Goal: Task Accomplishment & Management: Manage account settings

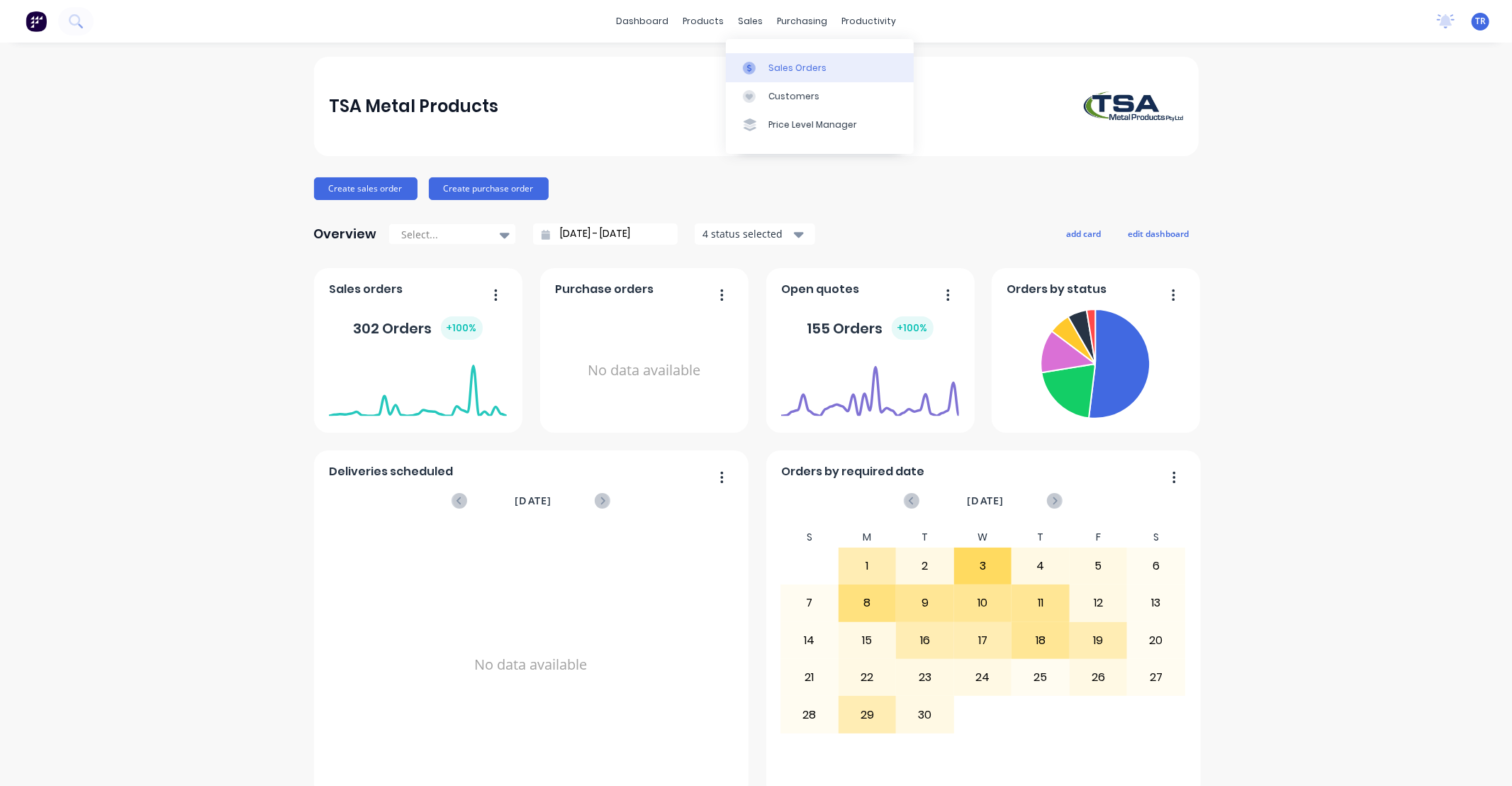
click at [773, 66] on div "Sales Orders" at bounding box center [797, 68] width 58 height 13
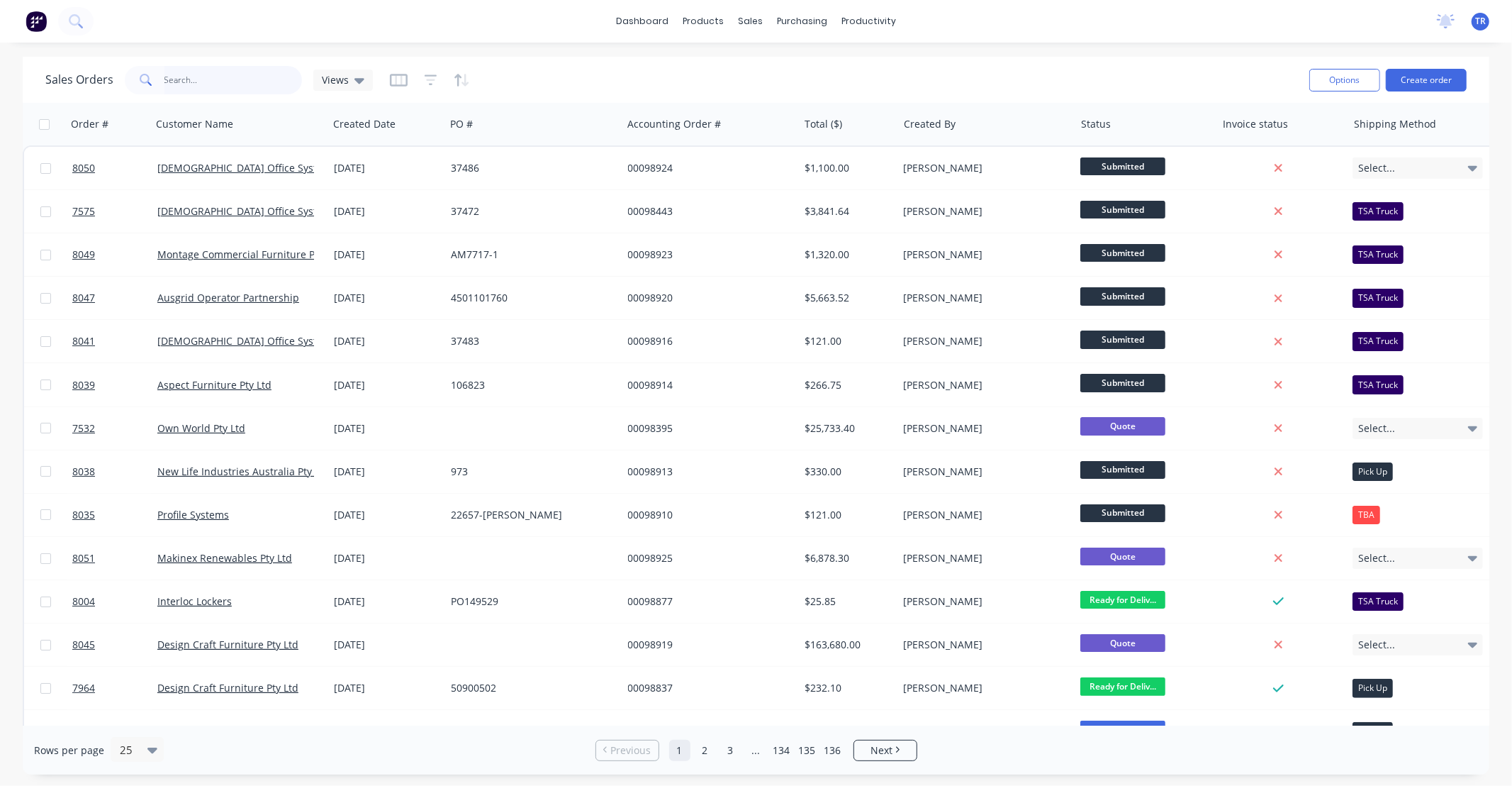
click at [246, 82] on input "text" at bounding box center [233, 80] width 138 height 29
type input "98913"
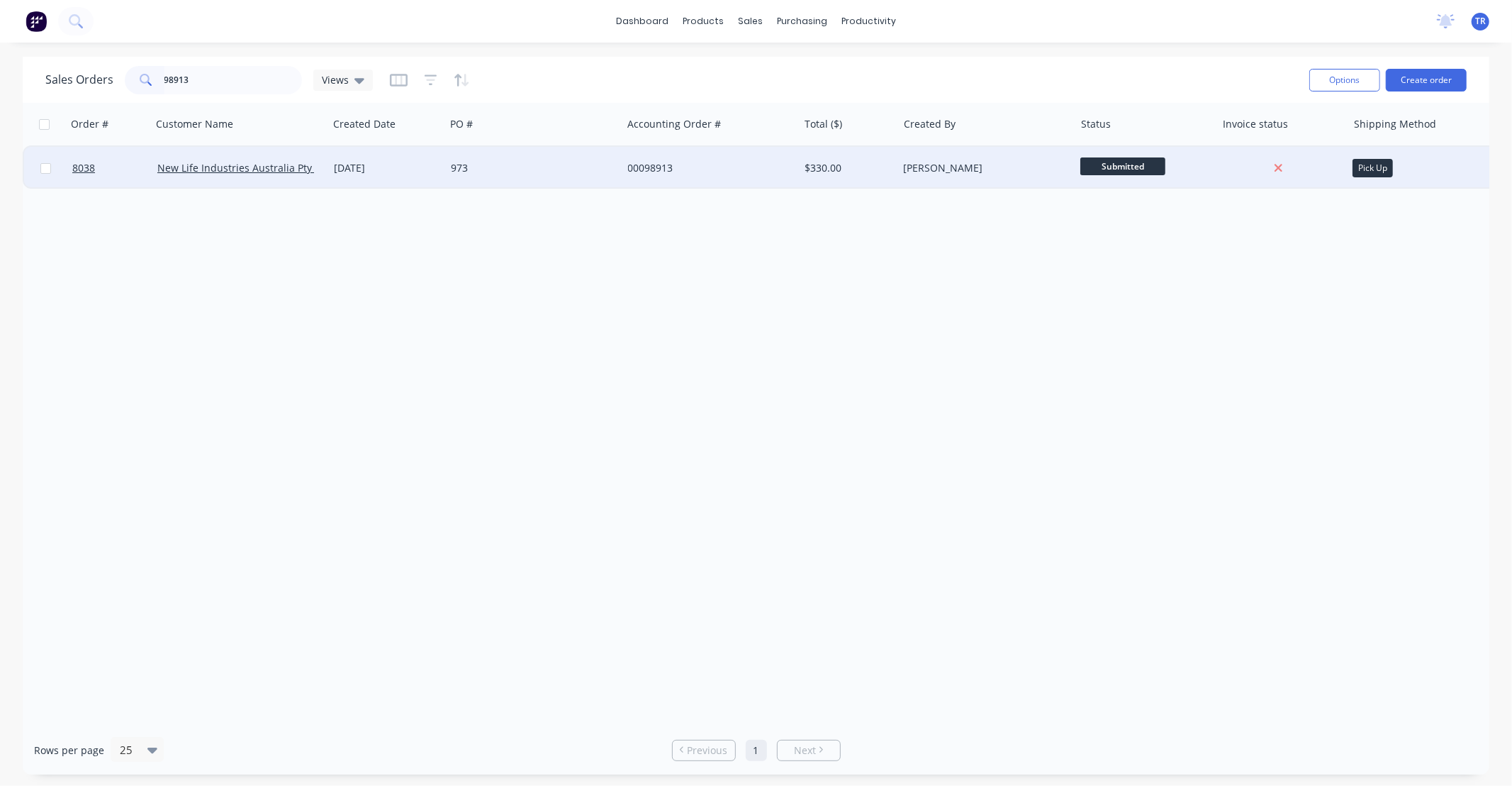
click at [486, 169] on div "973" at bounding box center [530, 168] width 158 height 14
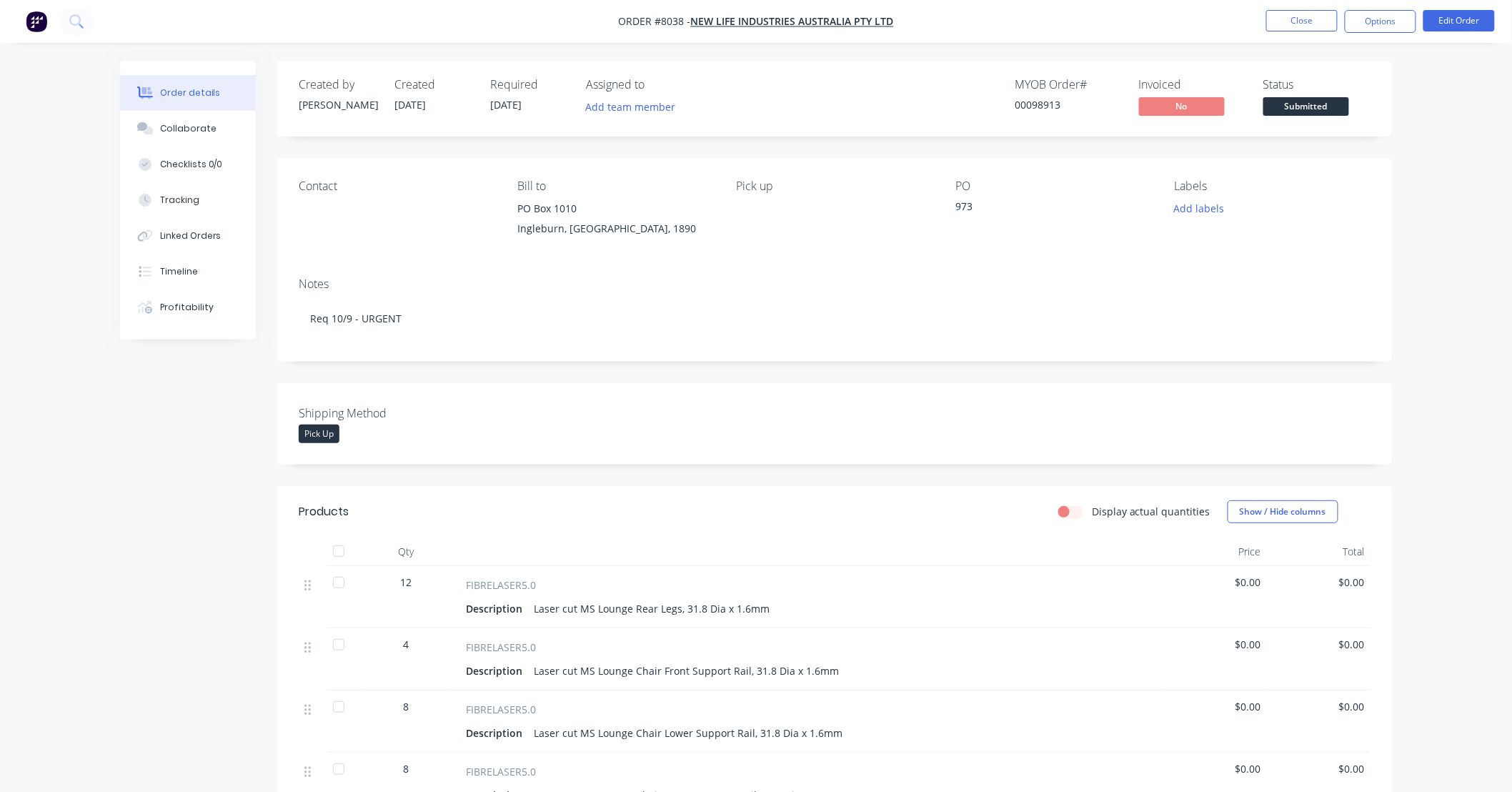
scroll to position [105, 0]
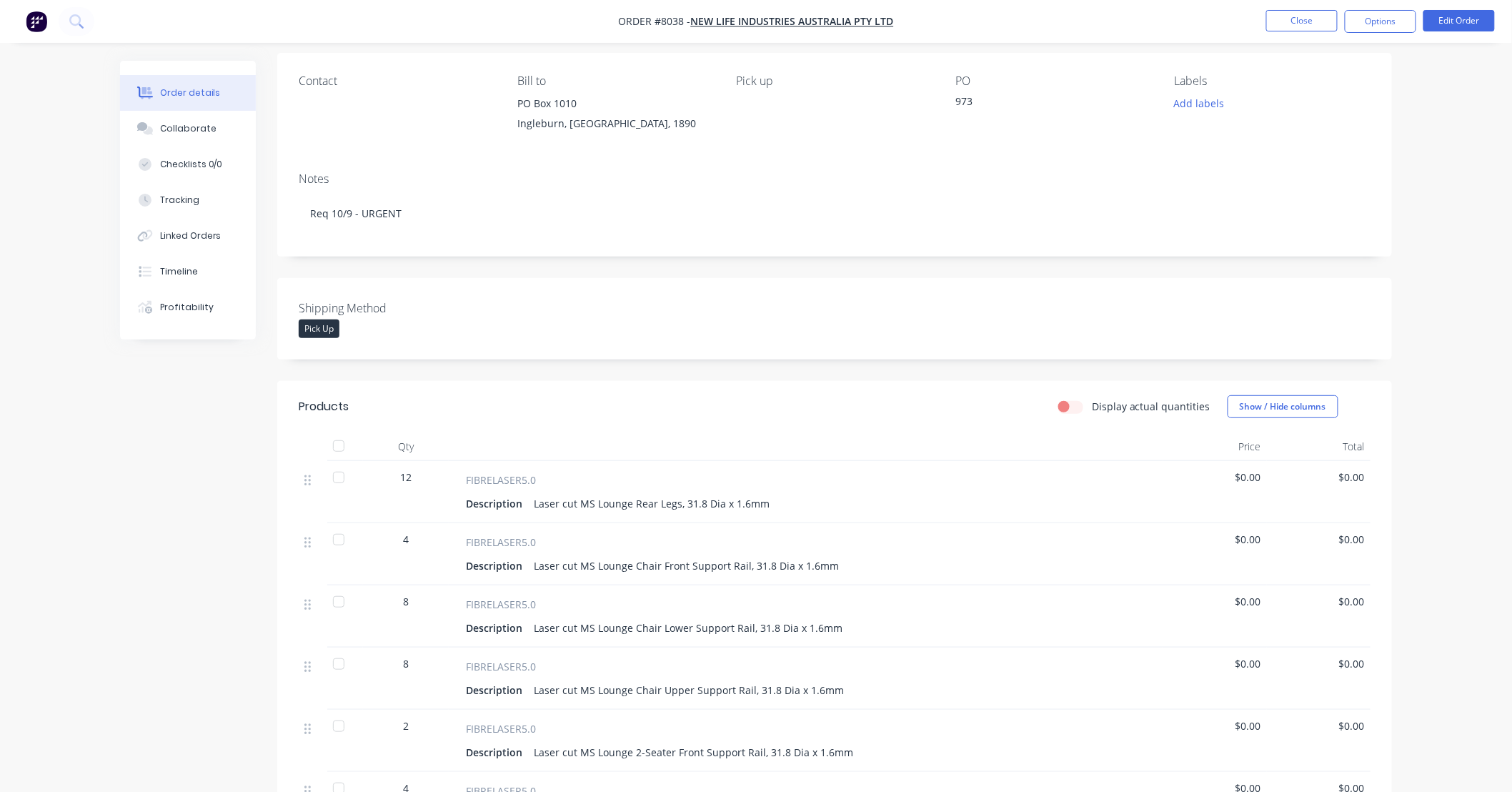
click at [1458, 409] on div "Order details Collaborate Checklists 0/0 Tracking Linked Orders Timeline Profit…" at bounding box center [756, 584] width 1512 height 1379
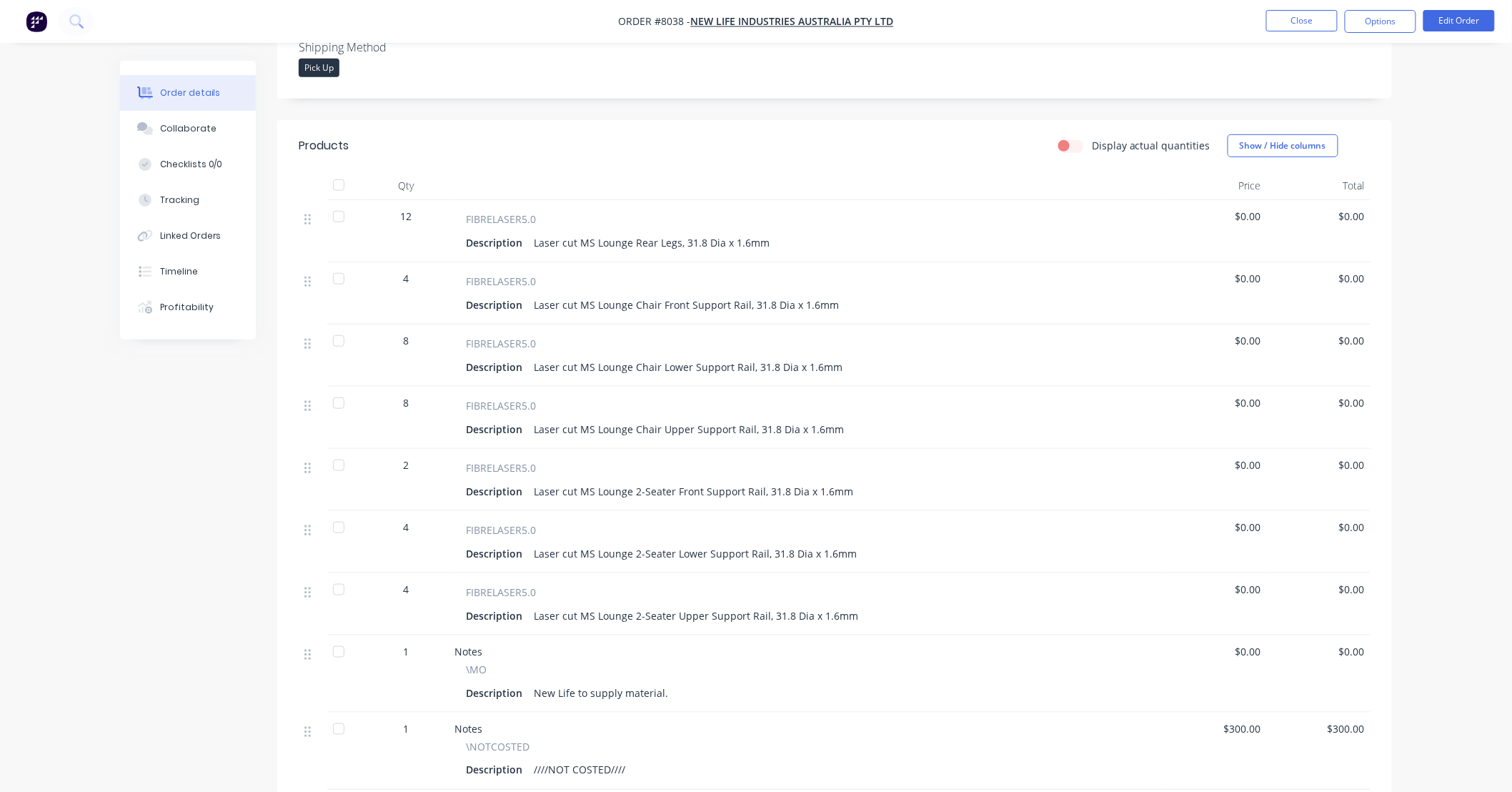
scroll to position [317, 0]
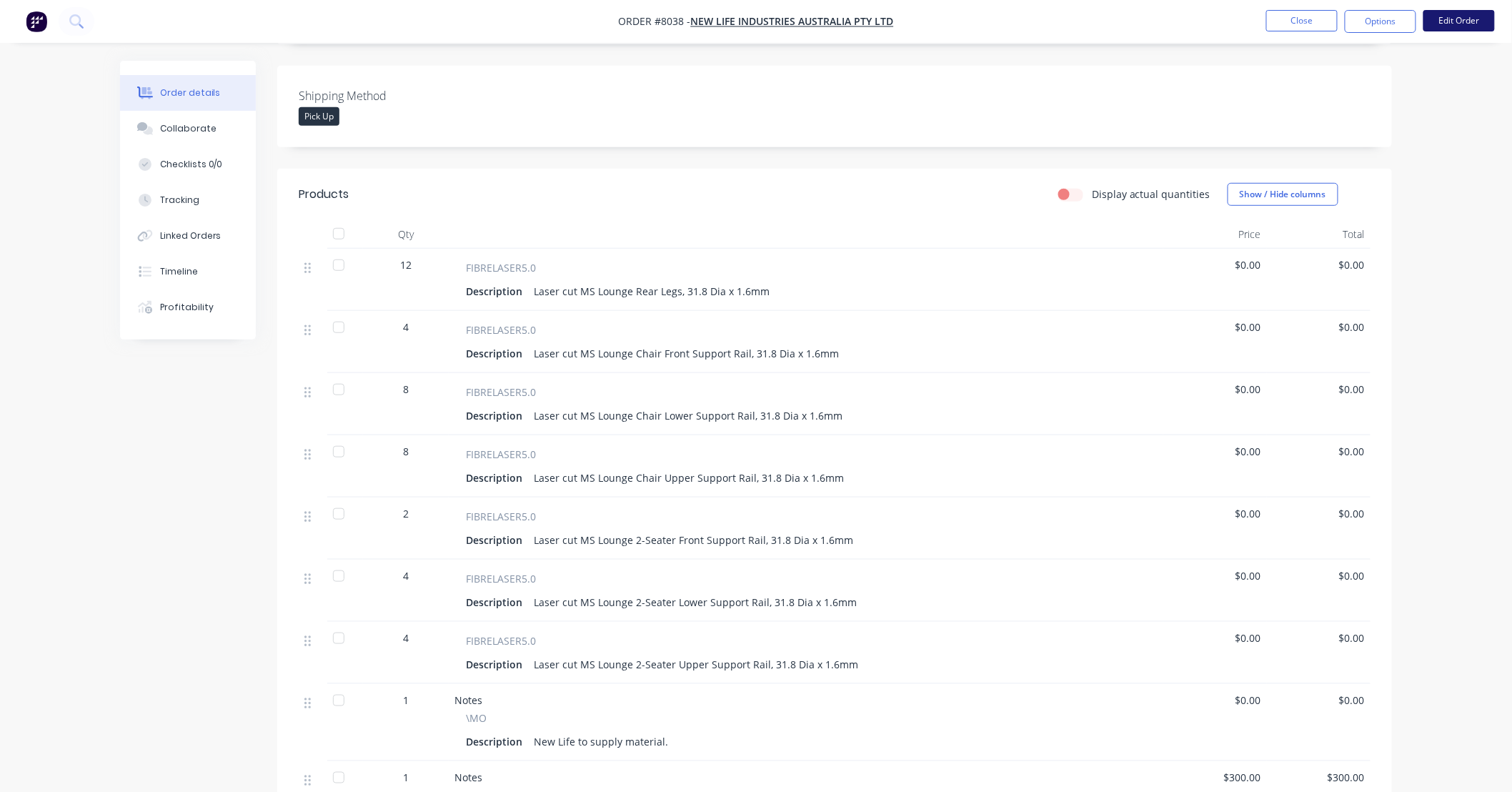
click at [1446, 18] on button "Edit Order" at bounding box center [1458, 21] width 71 height 22
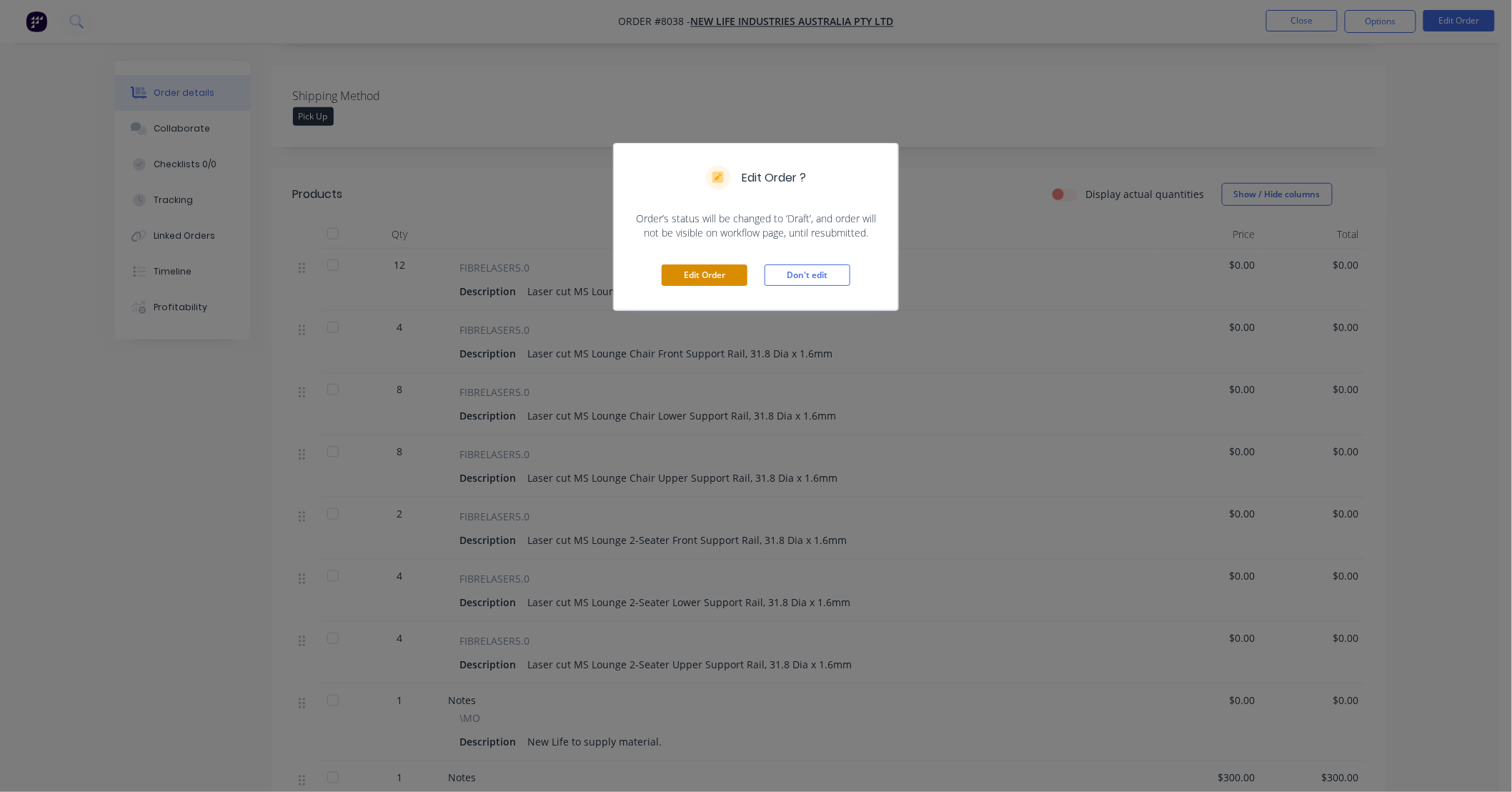
click at [722, 273] on button "Edit Order" at bounding box center [704, 275] width 86 height 22
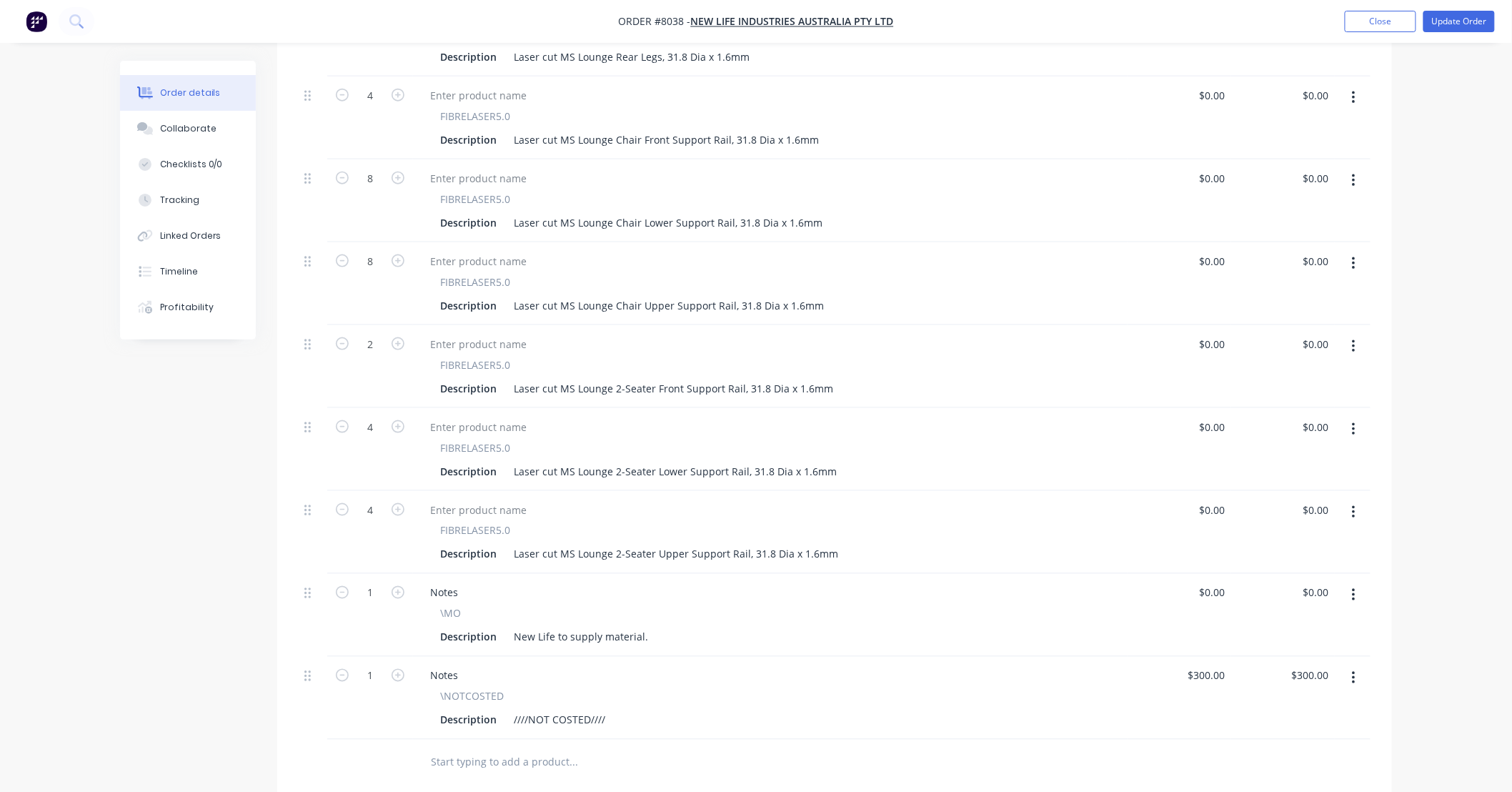
scroll to position [635, 0]
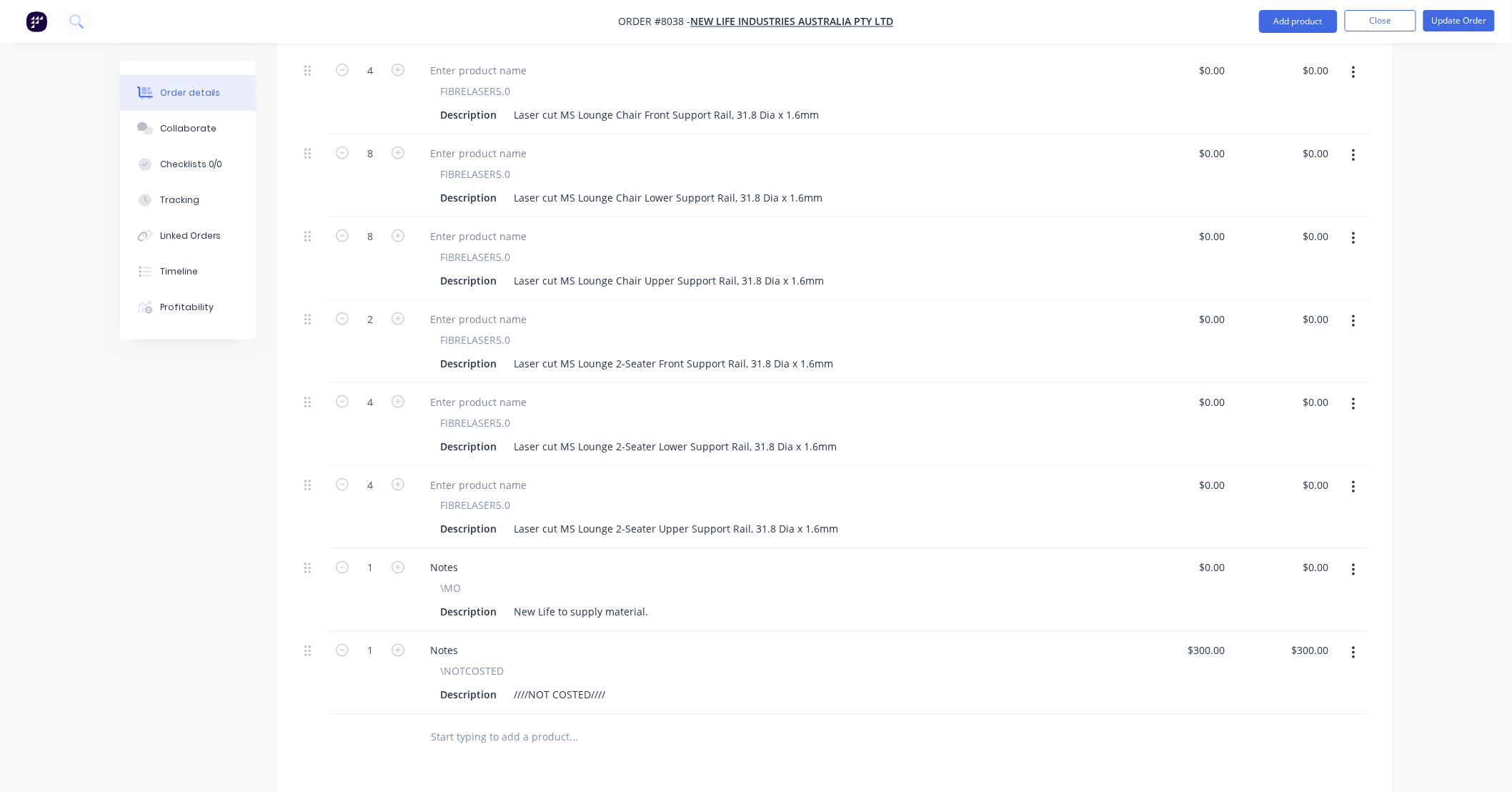
click at [515, 723] on input "text" at bounding box center [573, 738] width 286 height 29
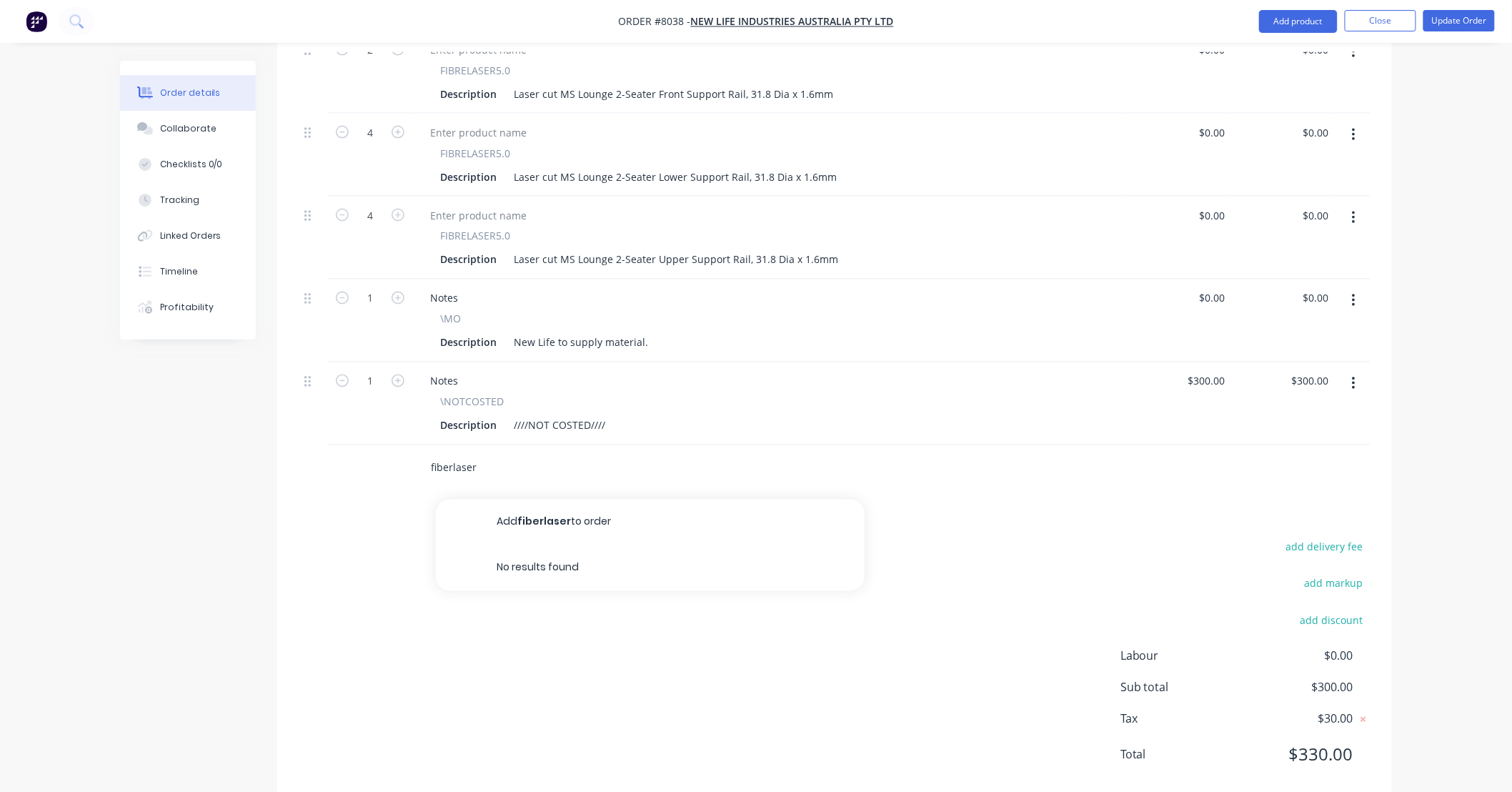
scroll to position [916, 0]
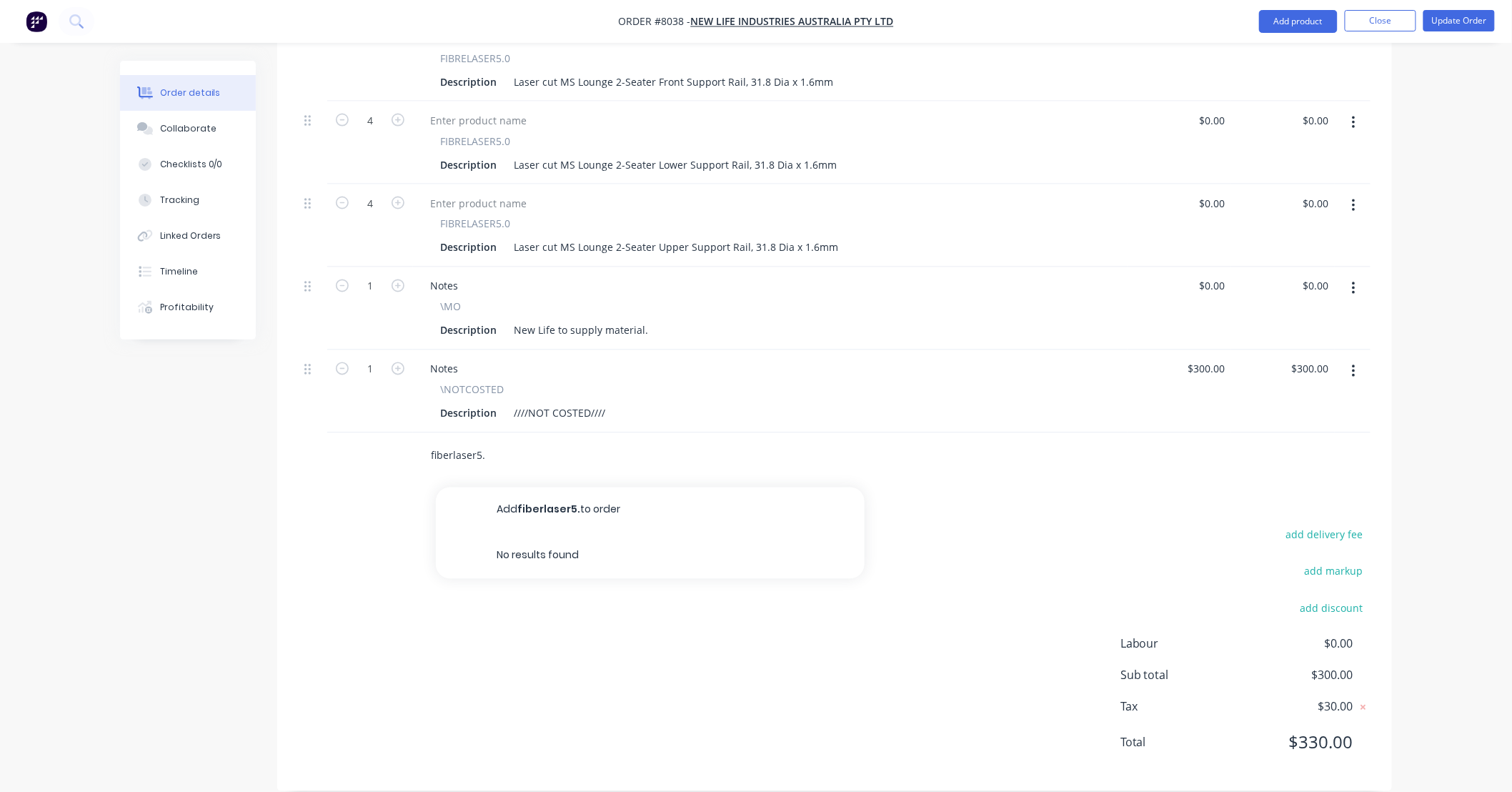
type input "fiberlaser5.0"
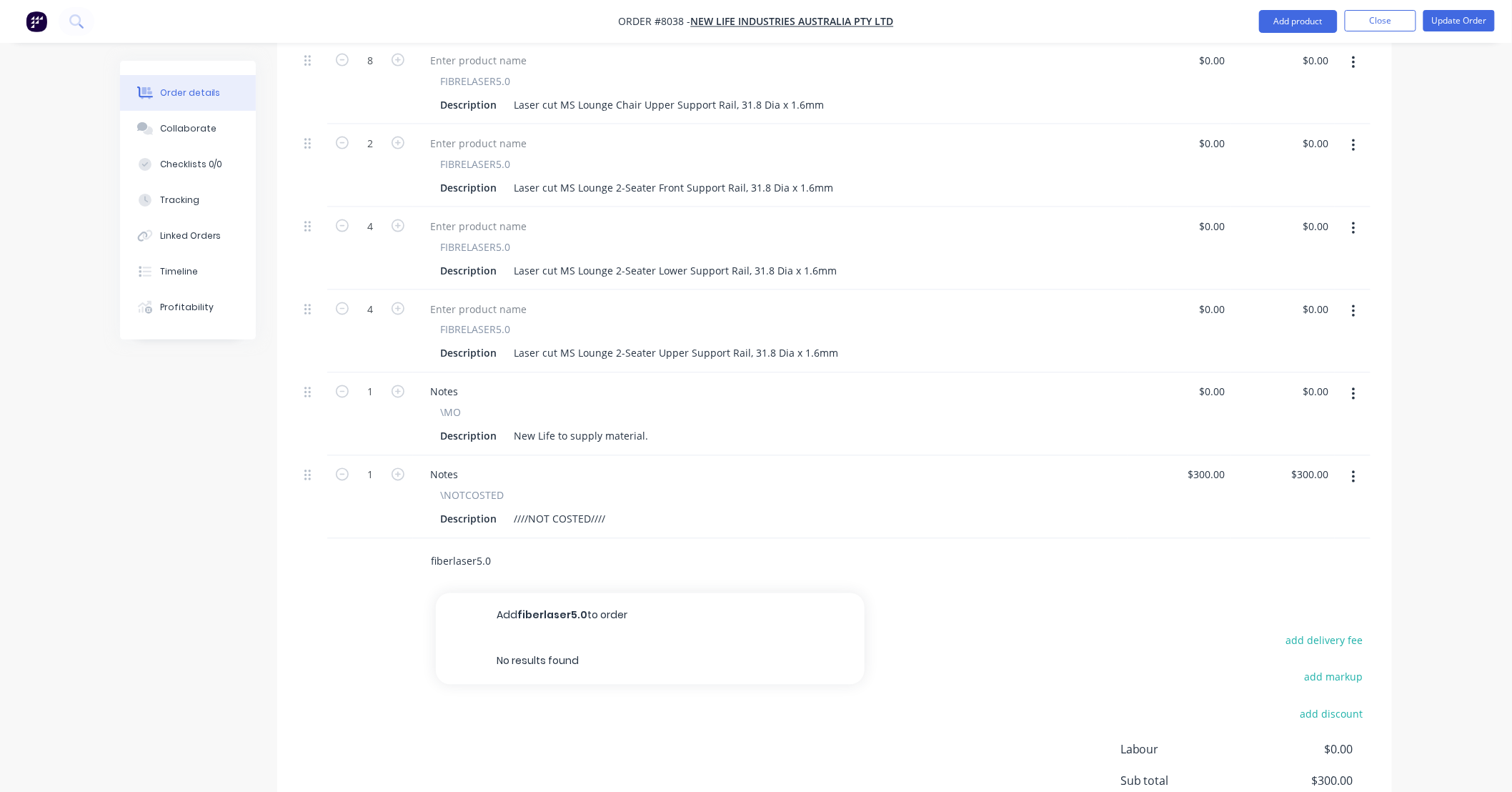
drag, startPoint x: 494, startPoint y: 541, endPoint x: 384, endPoint y: 545, distance: 110.1
click at [384, 545] on div "fiberlaser5.0 Add fiberlaser5.0 to order No results found" at bounding box center [834, 562] width 1072 height 46
click at [1354, 305] on icon "button" at bounding box center [1354, 312] width 3 height 13
click at [1311, 368] on div "Duplicate" at bounding box center [1303, 378] width 110 height 21
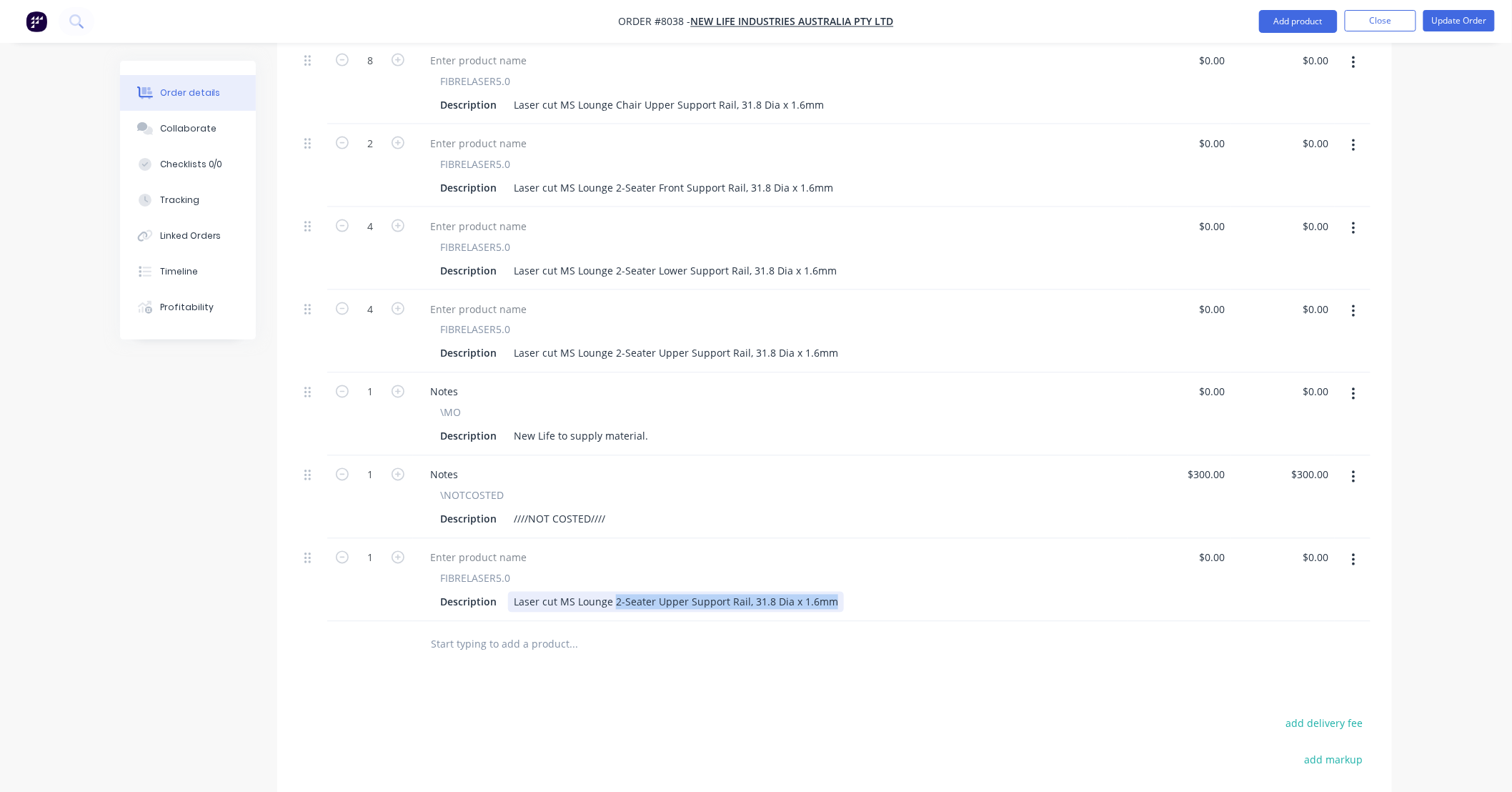
drag, startPoint x: 611, startPoint y: 580, endPoint x: 842, endPoint y: 581, distance: 231.0
click at [842, 591] on div "Description Laser cut MS Lounge 2-Seater Upper Support Rail, 31.8 Dia x 1.6mm" at bounding box center [767, 602] width 666 height 21
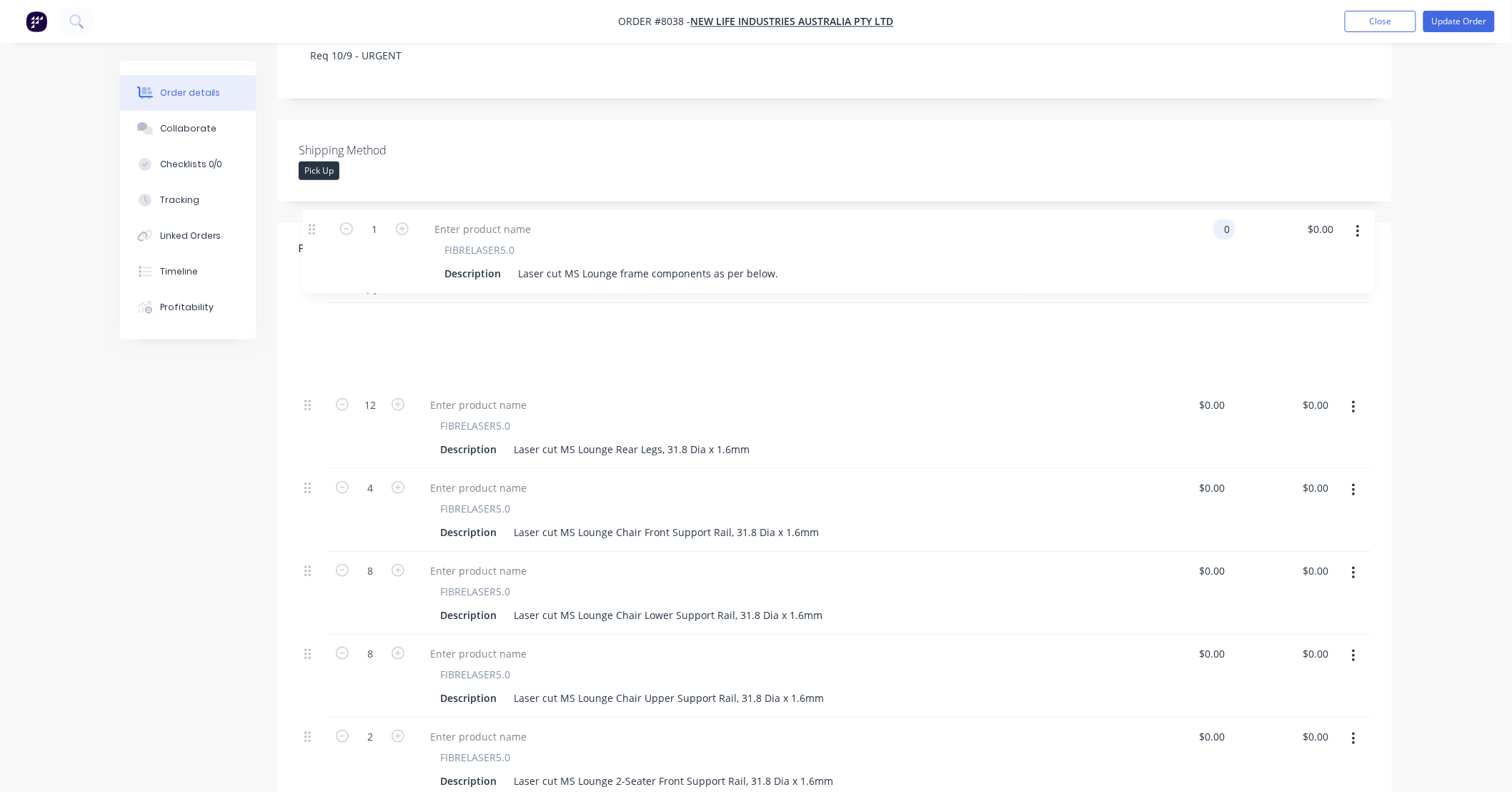
scroll to position [299, 0]
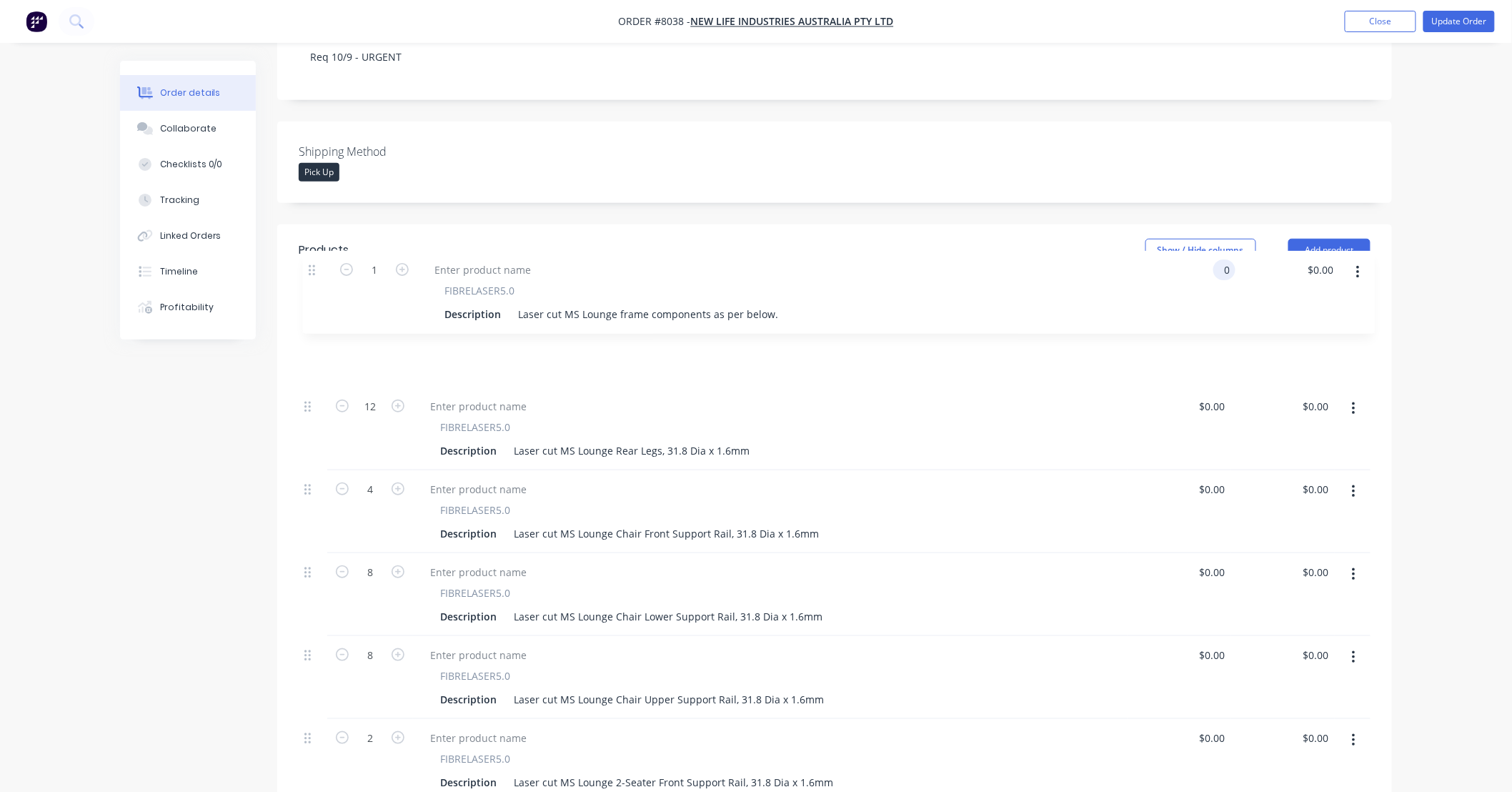
drag, startPoint x: 305, startPoint y: 540, endPoint x: 309, endPoint y: 270, distance: 270.0
click at [309, 276] on div "Qty Price Total 12 FIBRELASER5.0 Description Laser cut MS Lounge Rear Legs, 31.…" at bounding box center [834, 704] width 1072 height 858
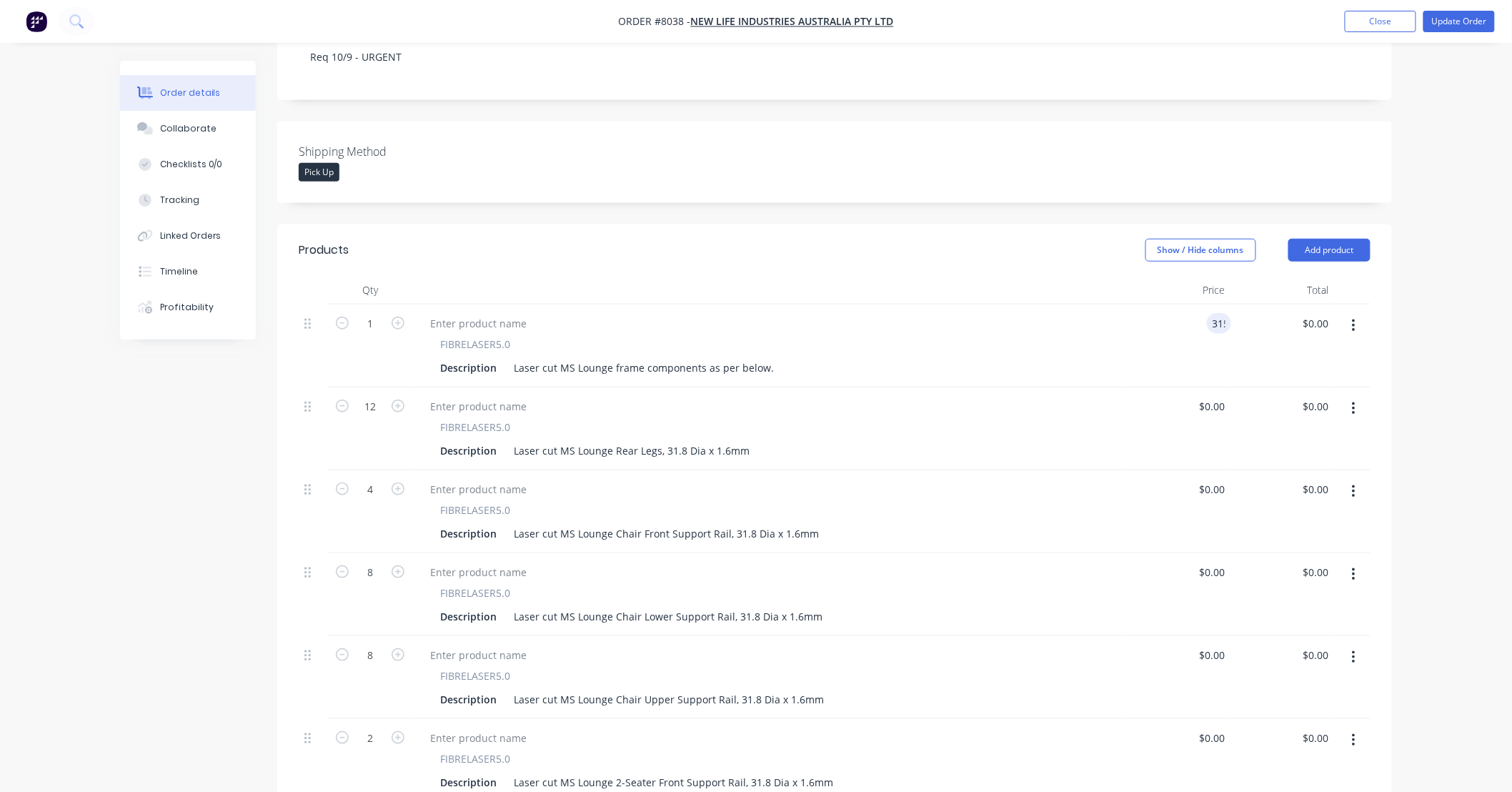
type input "$315.00"
click at [1478, 361] on div "Order details Collaborate Checklists 0/0 Tracking Linked Orders Timeline Profit…" at bounding box center [756, 607] width 1512 height 1812
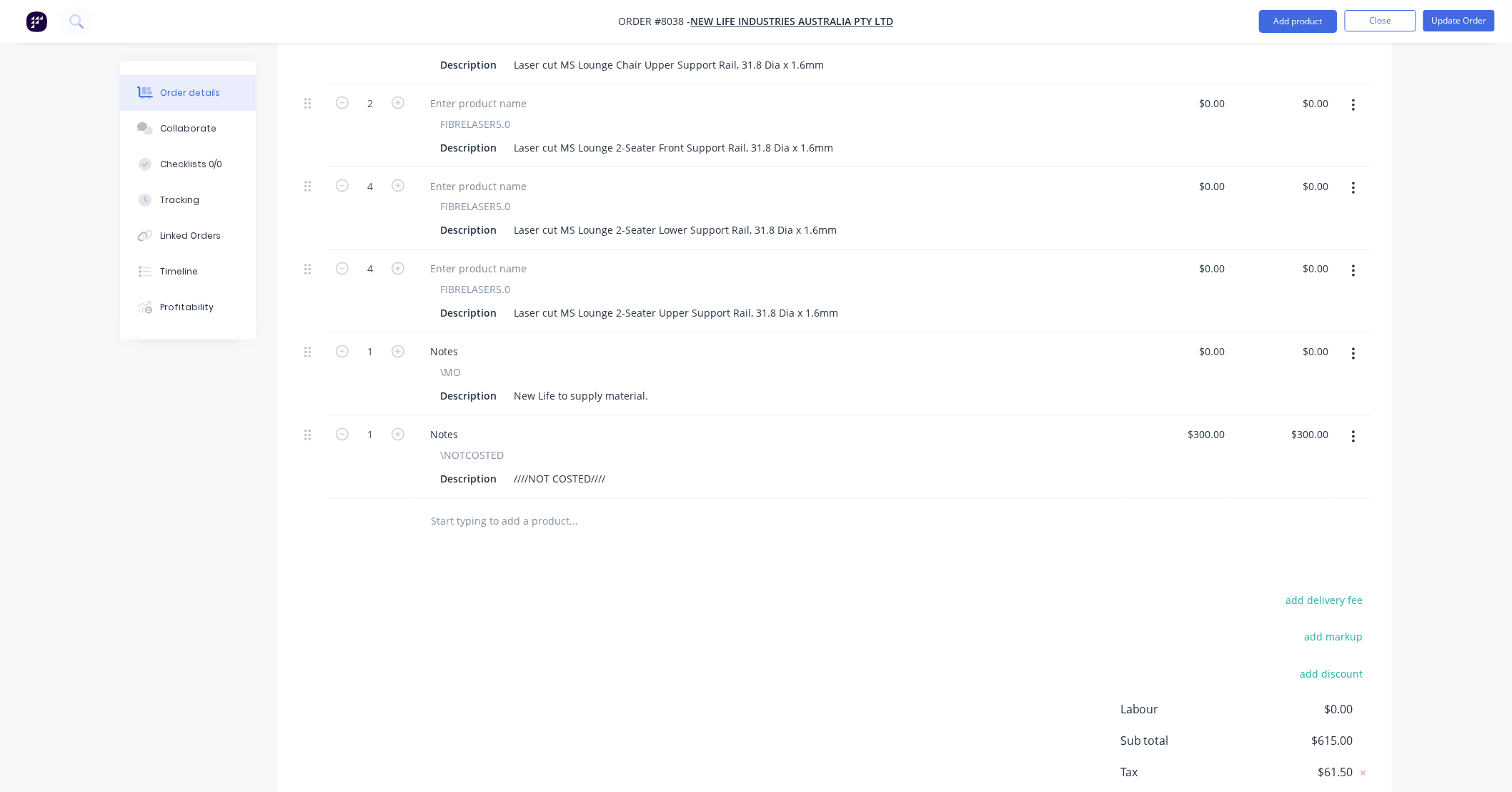
scroll to position [934, 0]
click at [1355, 429] on icon "button" at bounding box center [1354, 437] width 3 height 16
click at [1290, 550] on div "Delete" at bounding box center [1303, 560] width 110 height 21
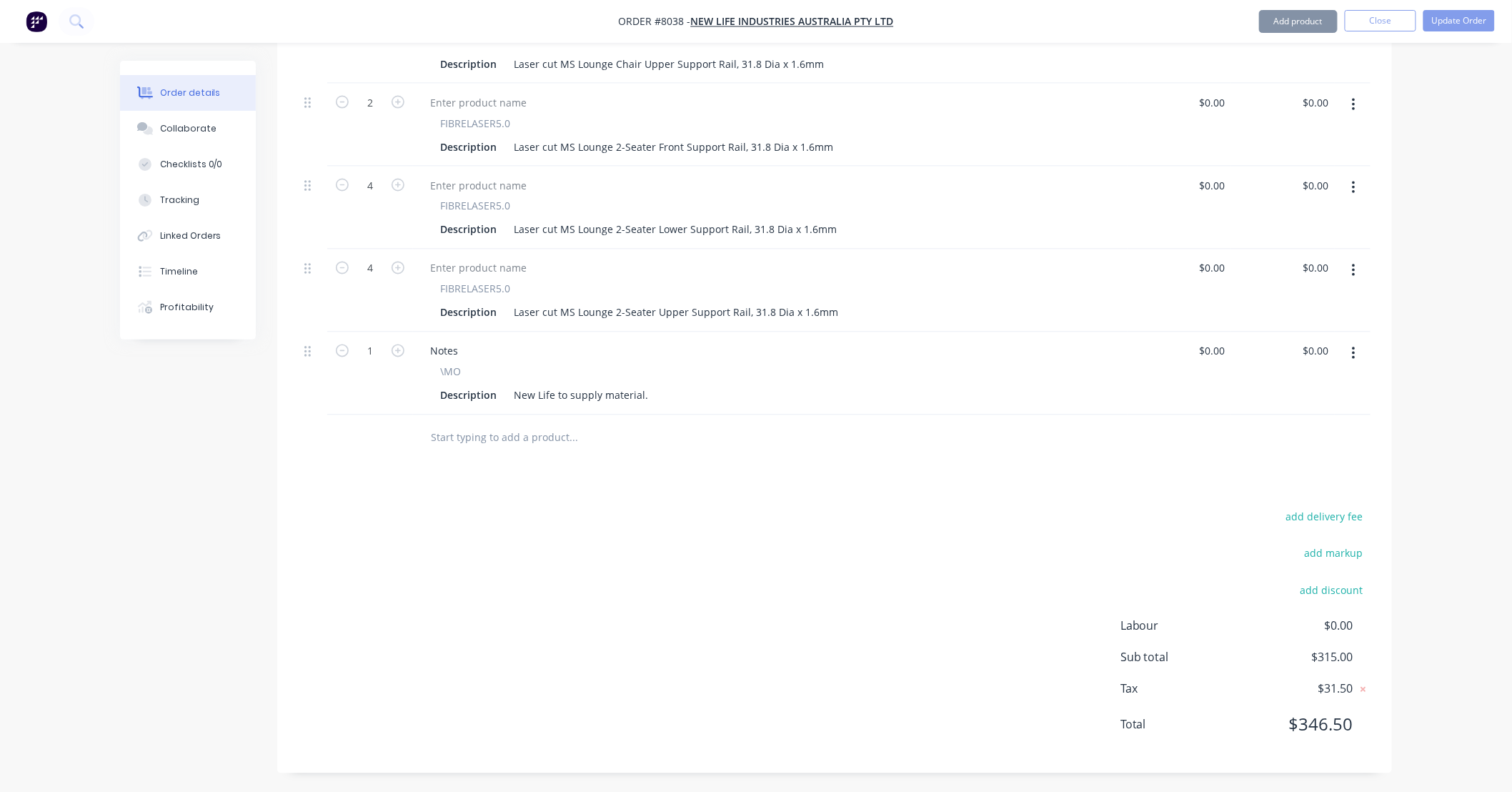
scroll to position [916, 0]
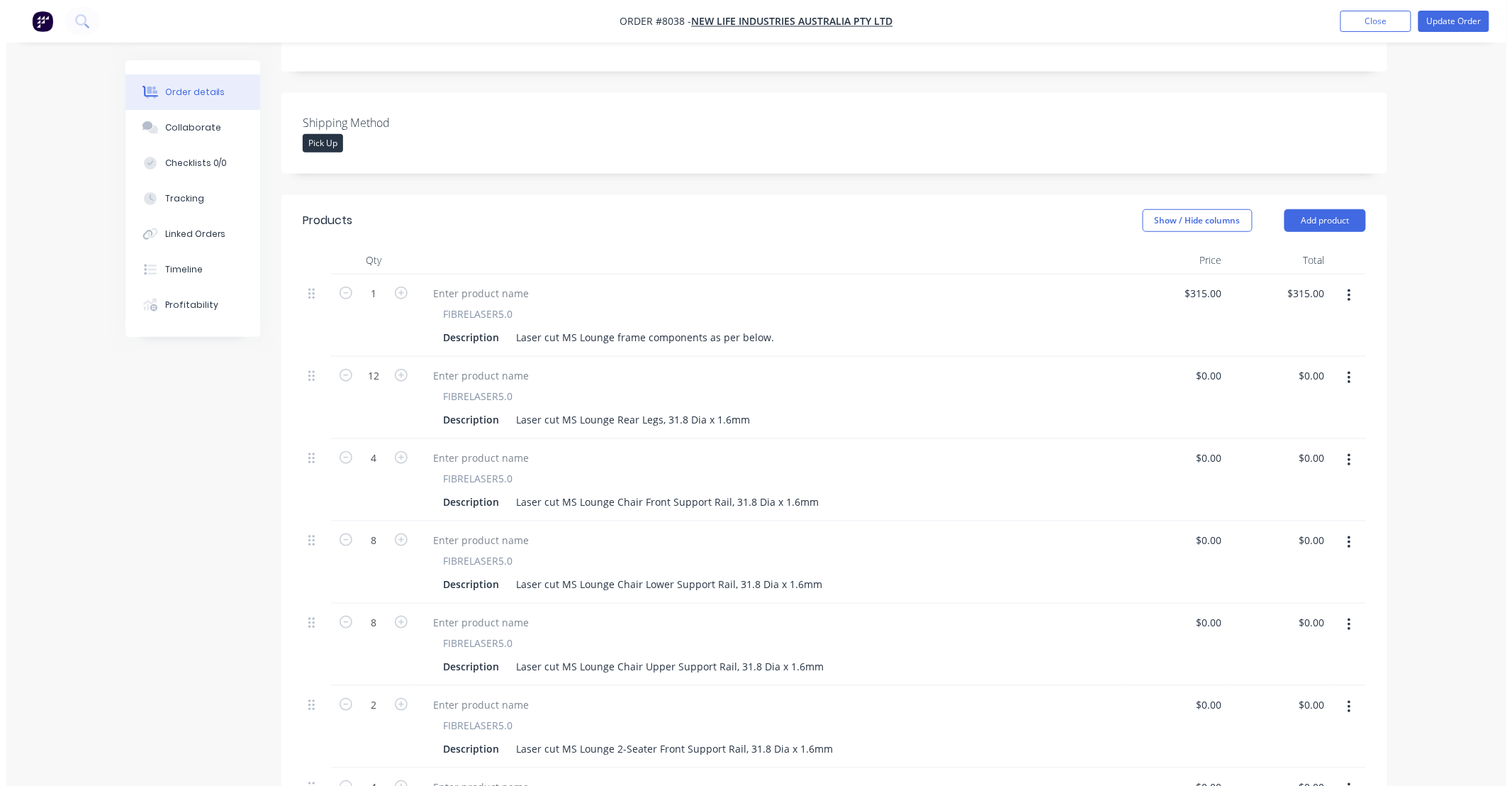
scroll to position [0, 0]
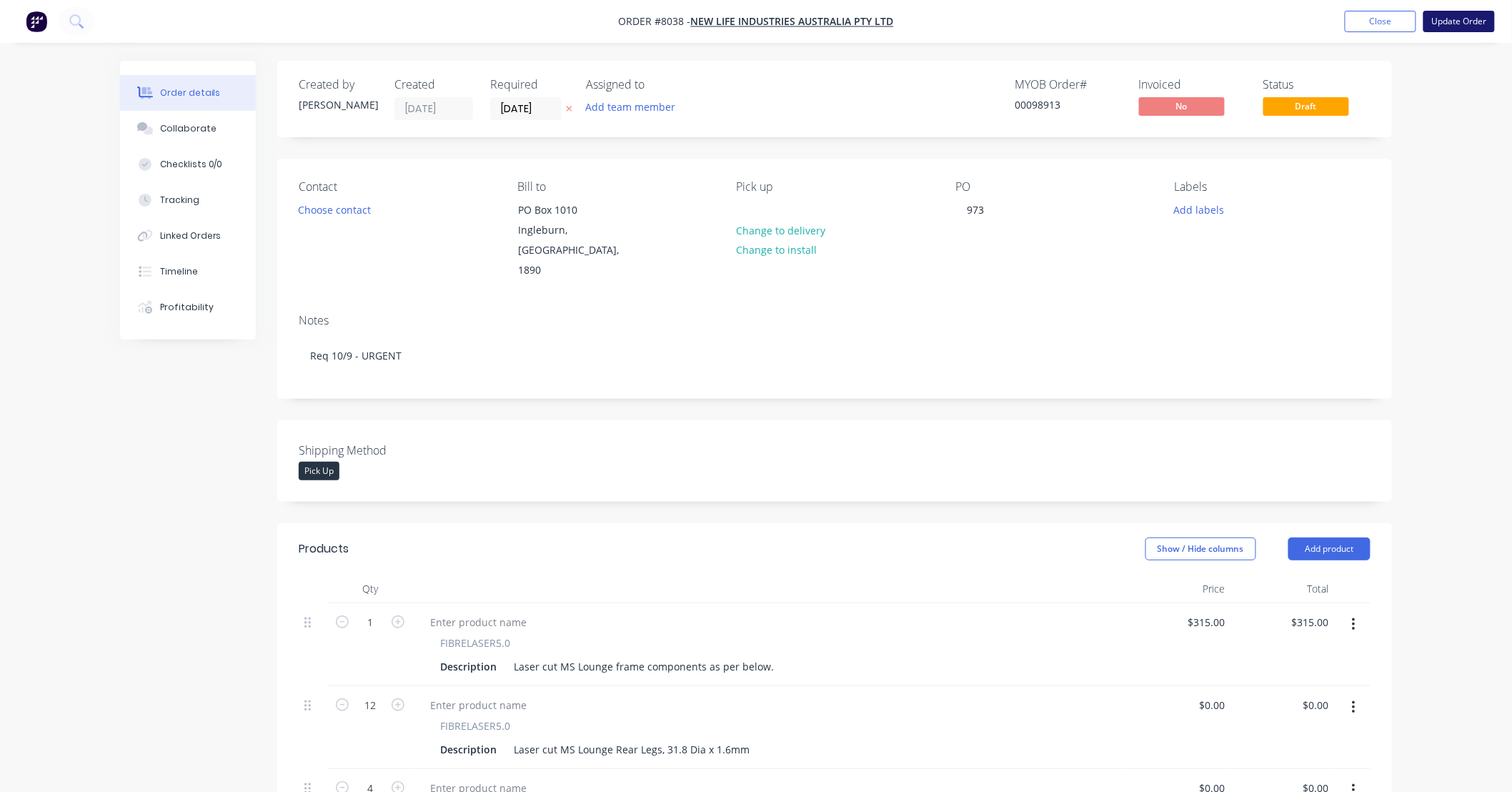
click at [1454, 16] on button "Update Order" at bounding box center [1458, 21] width 71 height 22
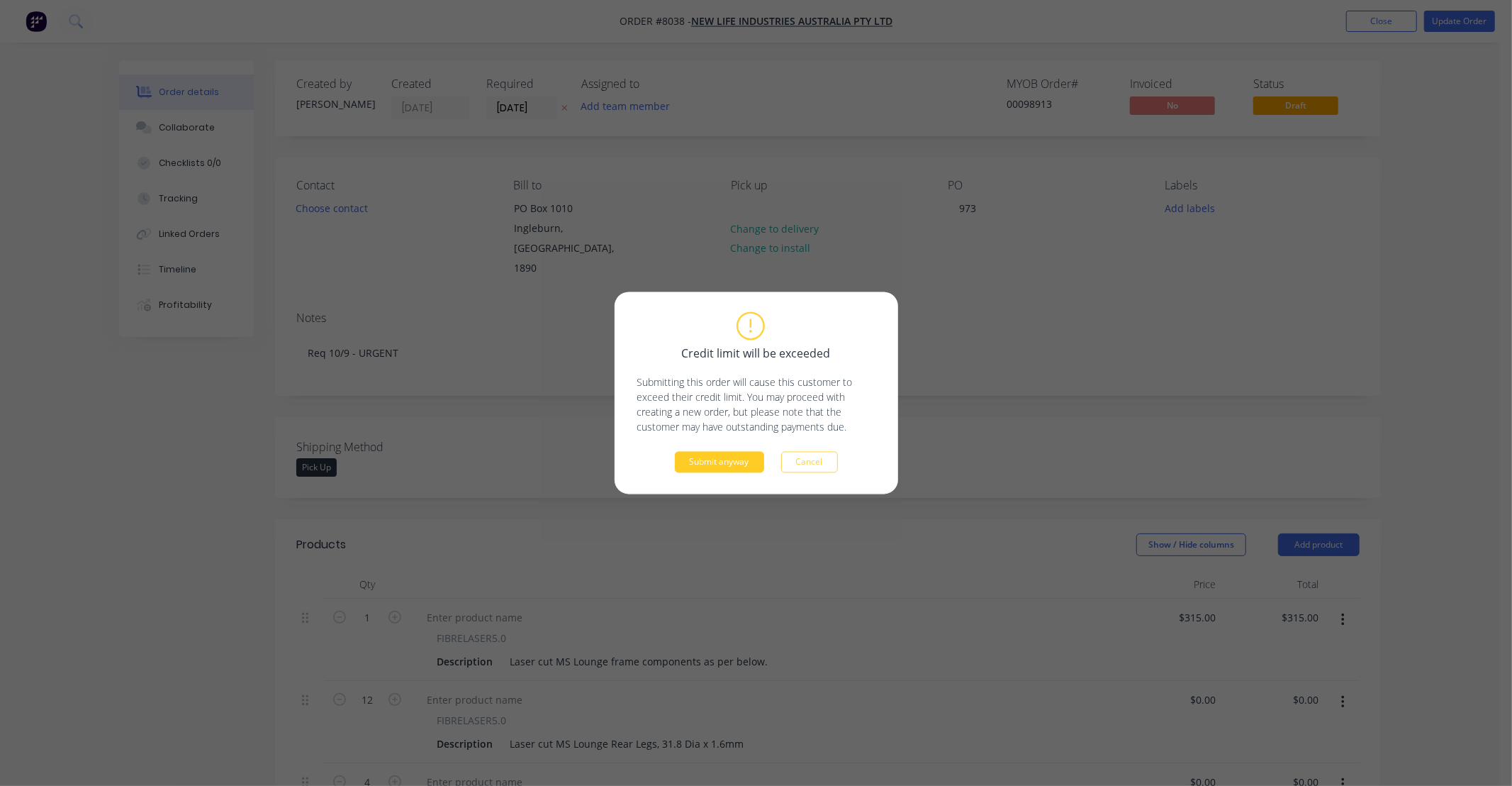
click at [732, 458] on button "Submit anyway" at bounding box center [719, 462] width 90 height 21
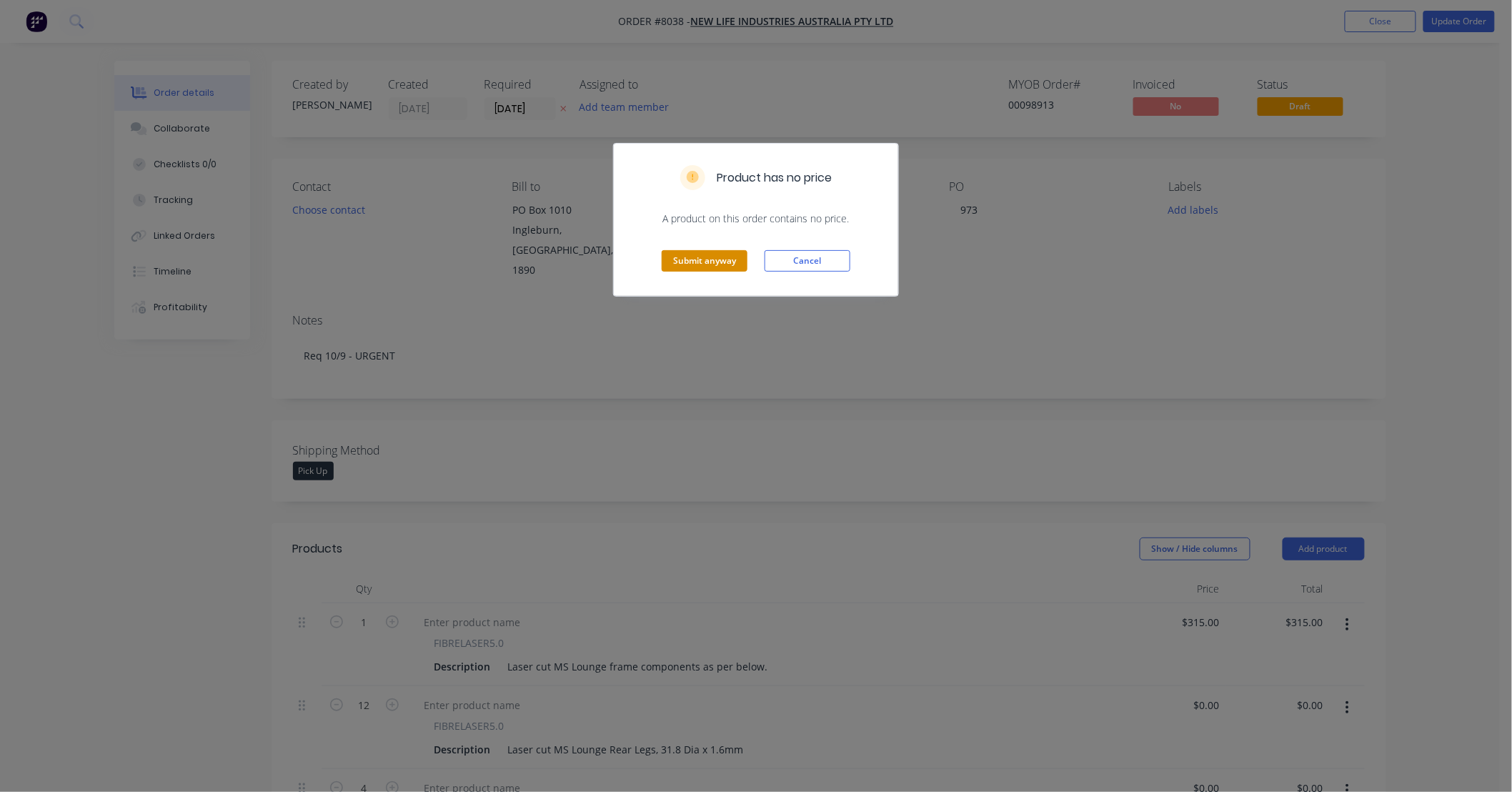
click at [726, 261] on button "Submit anyway" at bounding box center [704, 261] width 86 height 22
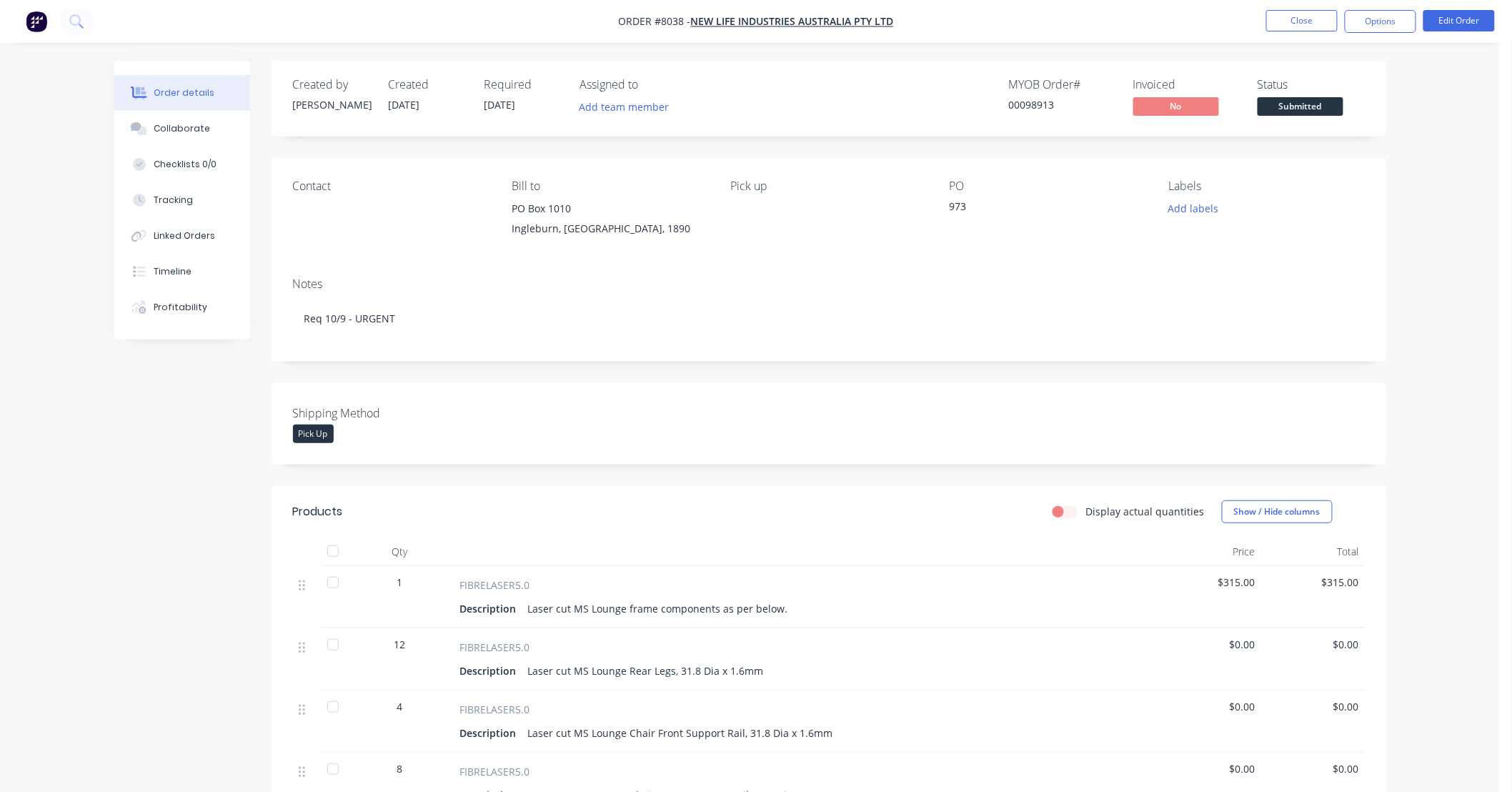
click at [1469, 324] on div "Order details Collaborate Checklists 0/0 Tracking Linked Orders Timeline Profit…" at bounding box center [750, 682] width 1500 height 1363
click at [1313, 26] on button "Close" at bounding box center [1301, 21] width 71 height 22
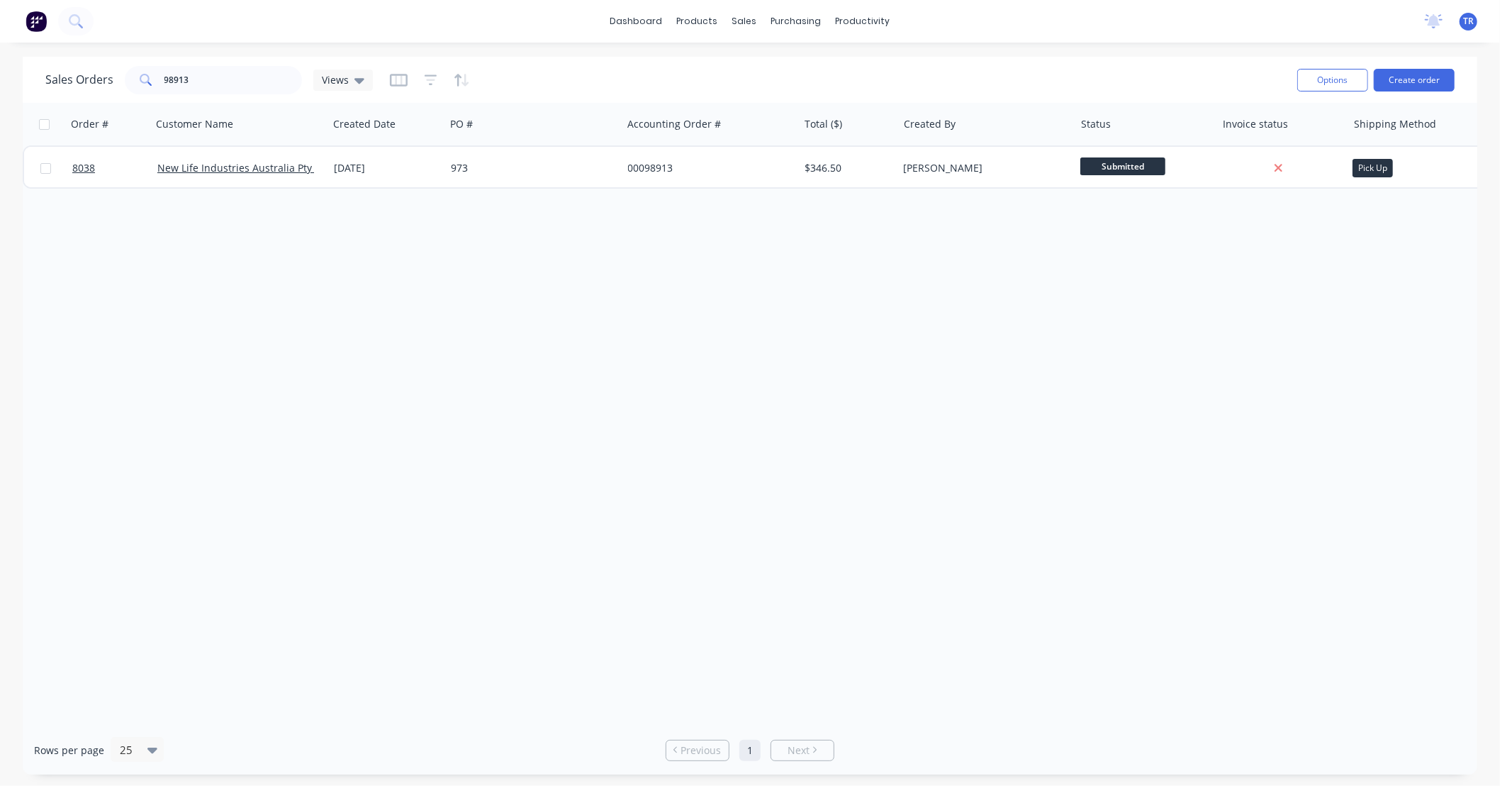
click at [1245, 393] on div "Order # Customer Name Created Date PO # Accounting Order # Total ($) Created By…" at bounding box center [750, 414] width 1455 height 623
click at [1245, 390] on div "Order # Customer Name Created Date PO # Accounting Order # Total ($) Created By…" at bounding box center [750, 414] width 1455 height 623
click at [1231, 393] on div "Order # Customer Name Created Date PO # Accounting Order # Total ($) Created By…" at bounding box center [750, 414] width 1455 height 623
click at [1230, 393] on div "Order # Customer Name Created Date PO # Accounting Order # Total ($) Created By…" at bounding box center [750, 414] width 1455 height 623
click at [658, 18] on link "dashboard" at bounding box center [637, 21] width 67 height 21
